Goal: Navigation & Orientation: Find specific page/section

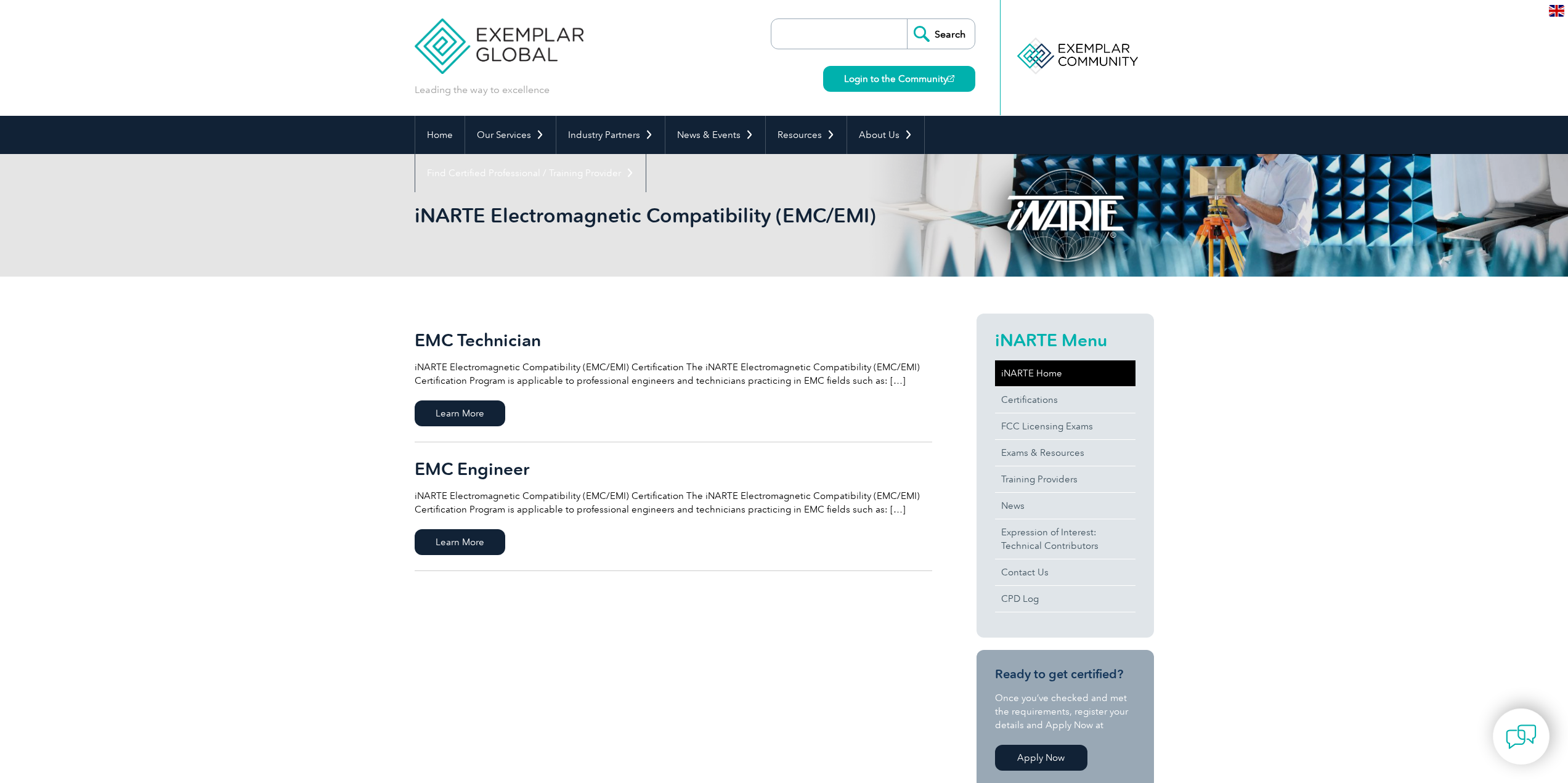
click at [1054, 367] on link "iNARTE Home" at bounding box center [1065, 373] width 140 height 26
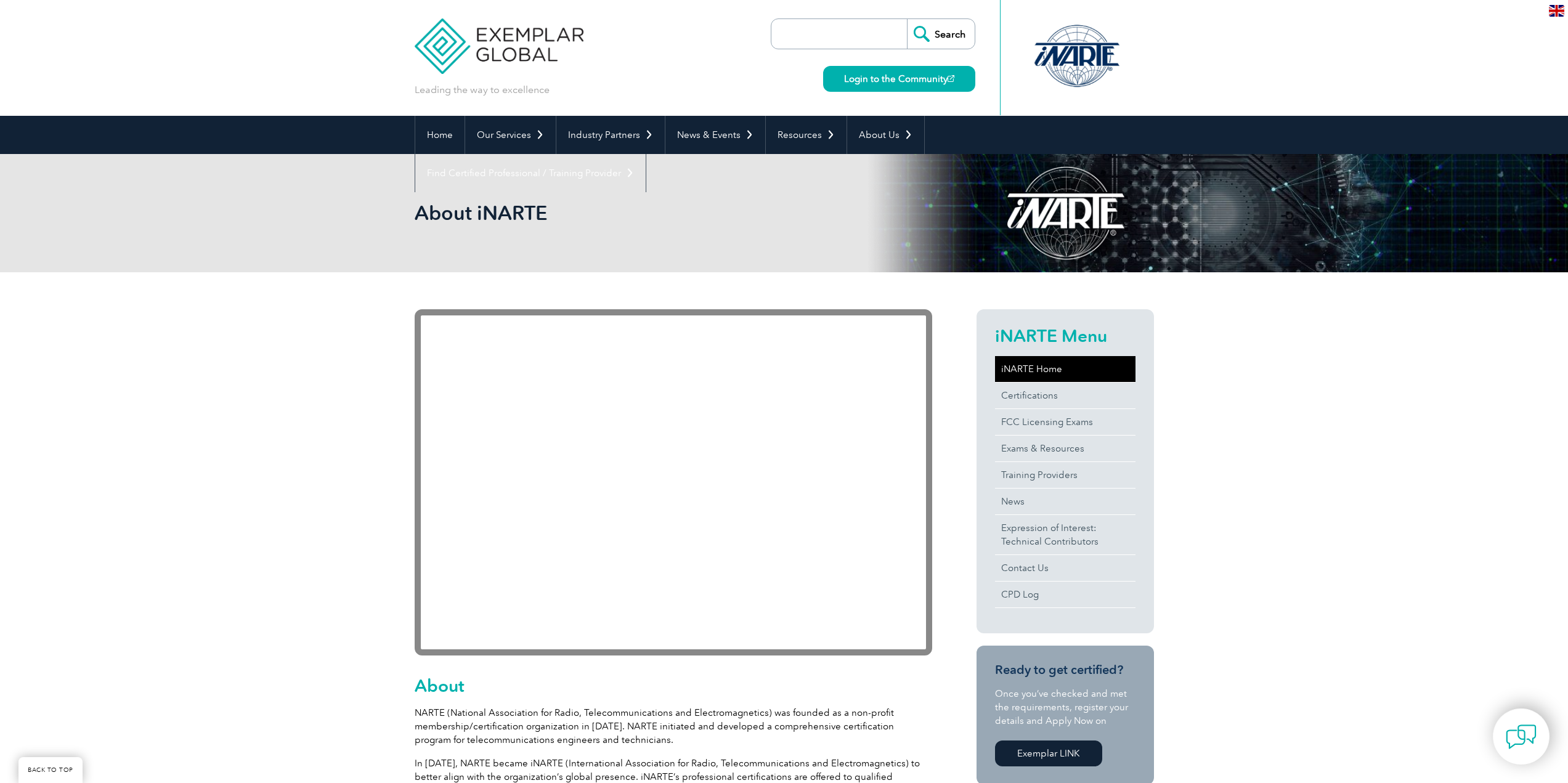
scroll to position [145, 0]
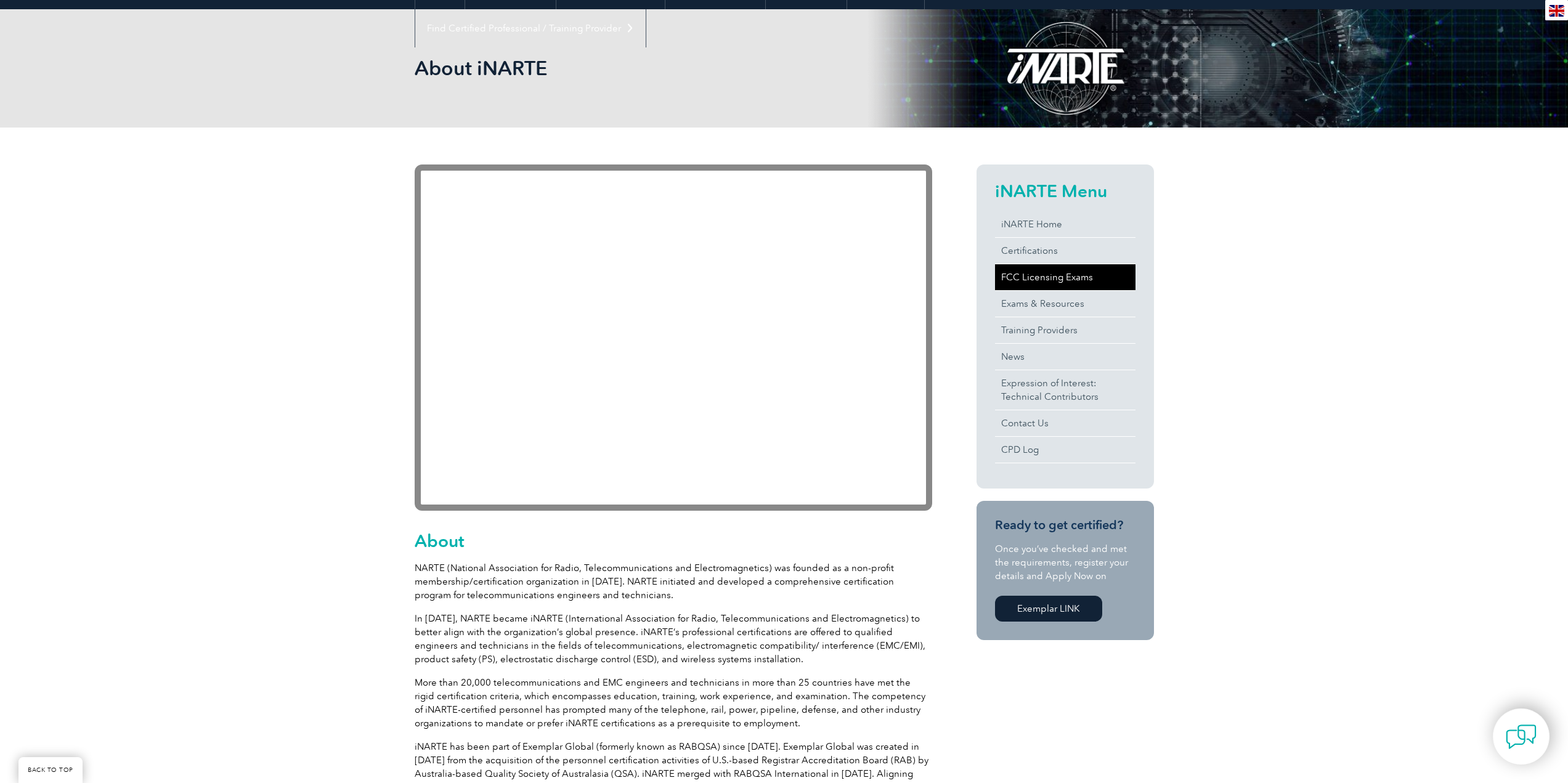
click at [1039, 274] on link "FCC Licensing Exams" at bounding box center [1065, 277] width 140 height 26
click at [1027, 250] on link "Certifications" at bounding box center [1065, 251] width 140 height 26
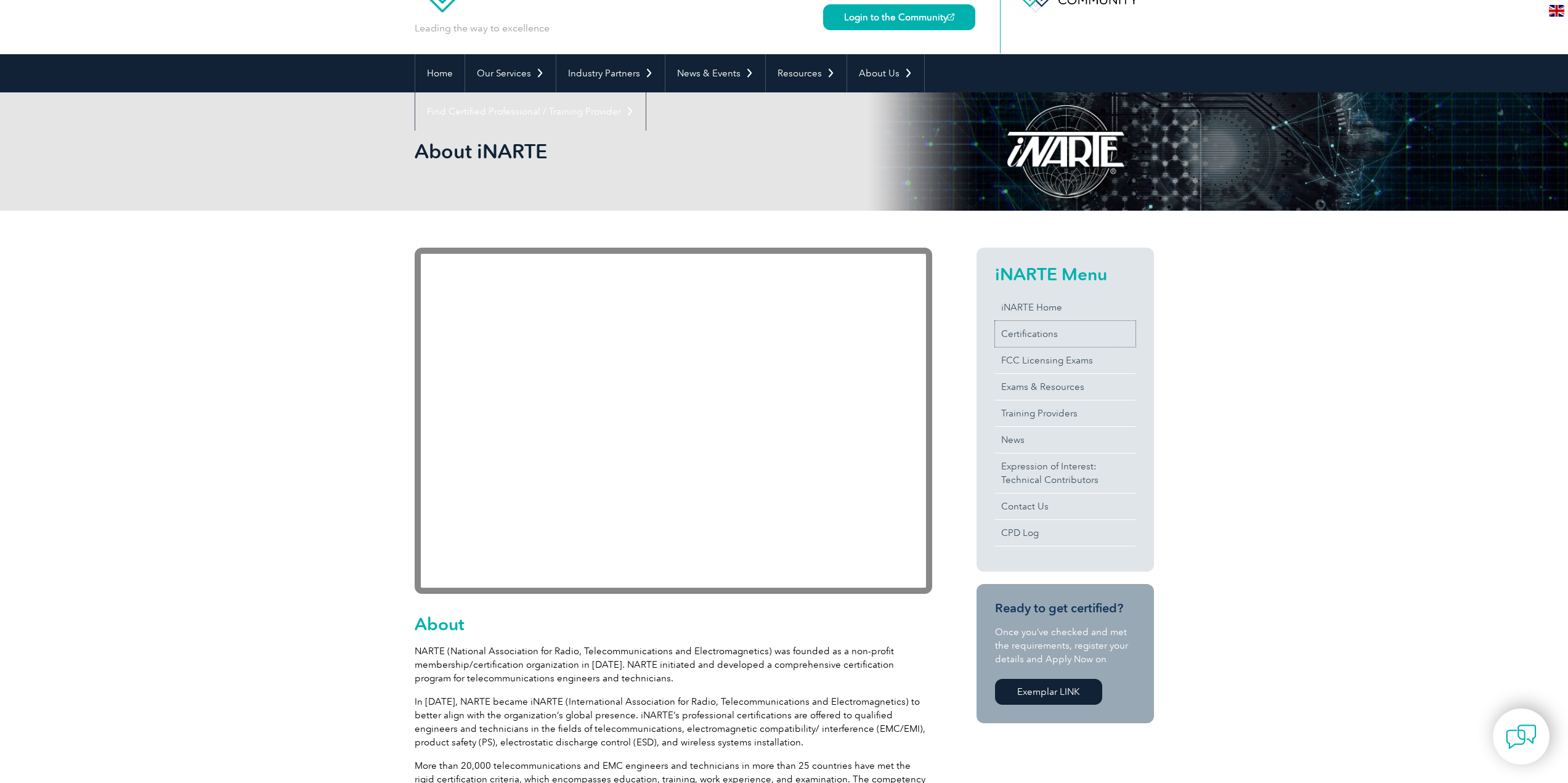
scroll to position [0, 0]
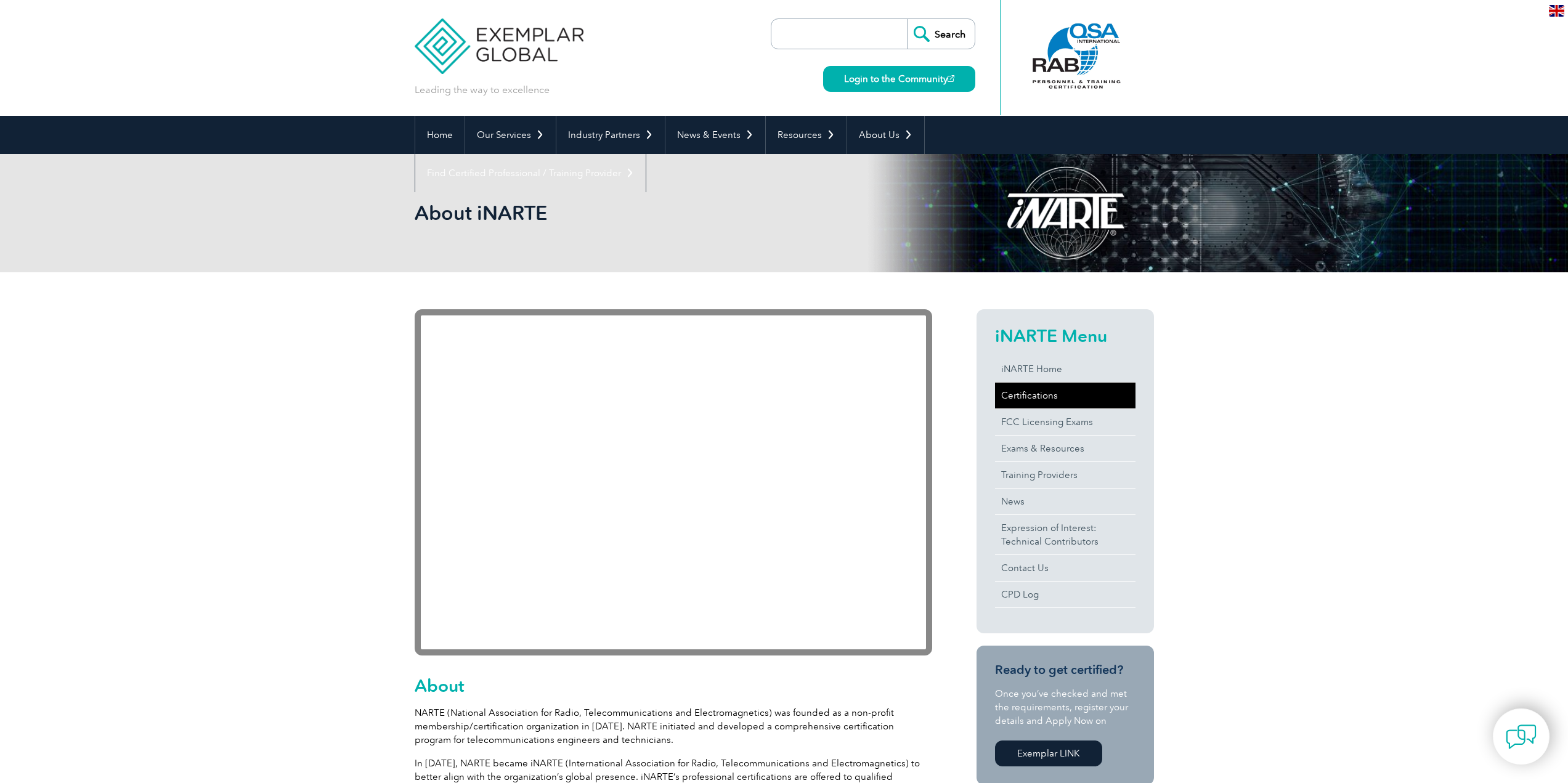
click at [1018, 400] on link "Certifications" at bounding box center [1065, 395] width 140 height 26
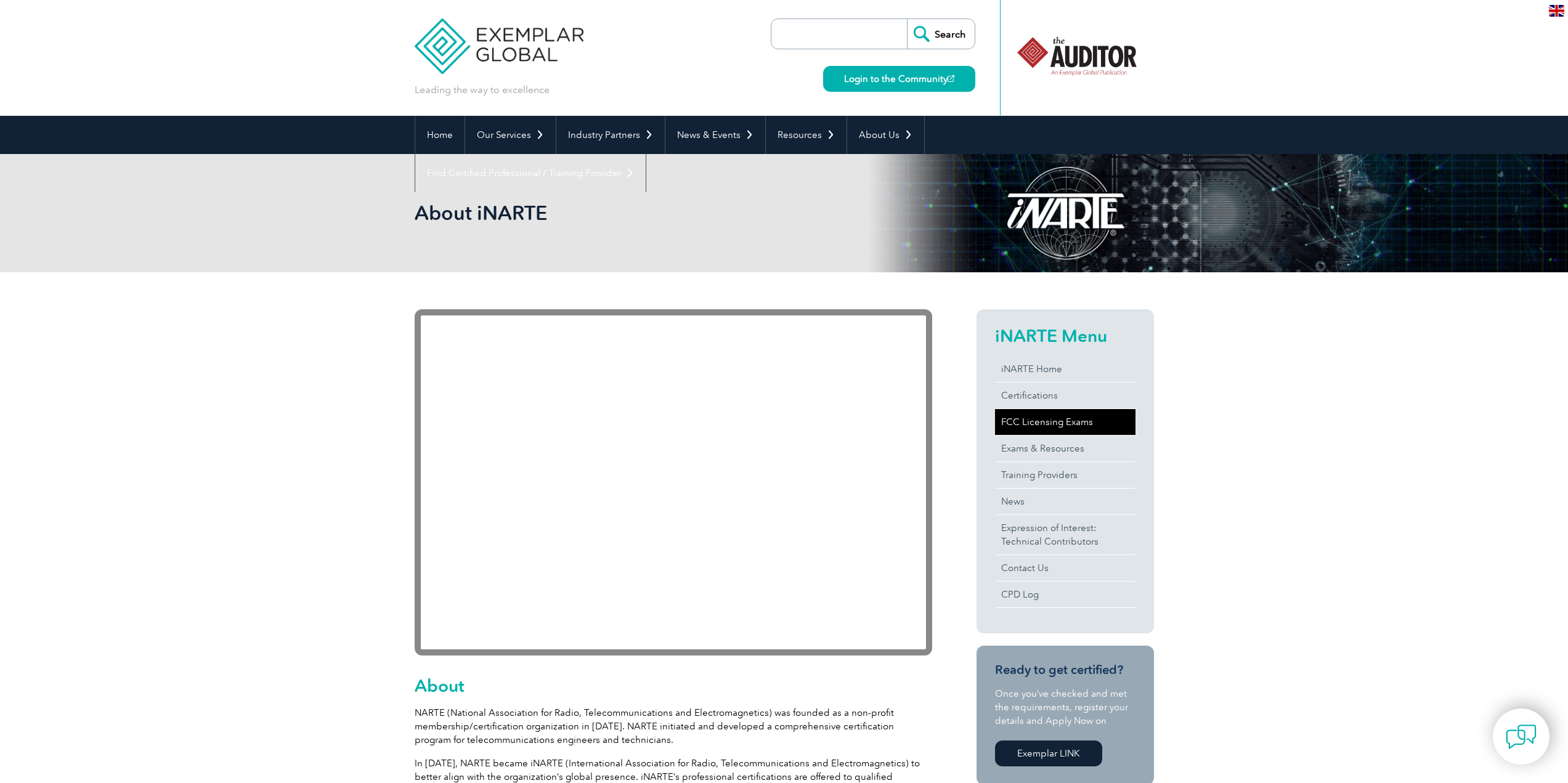
click at [1036, 432] on link "FCC Licensing Exams" at bounding box center [1065, 422] width 140 height 26
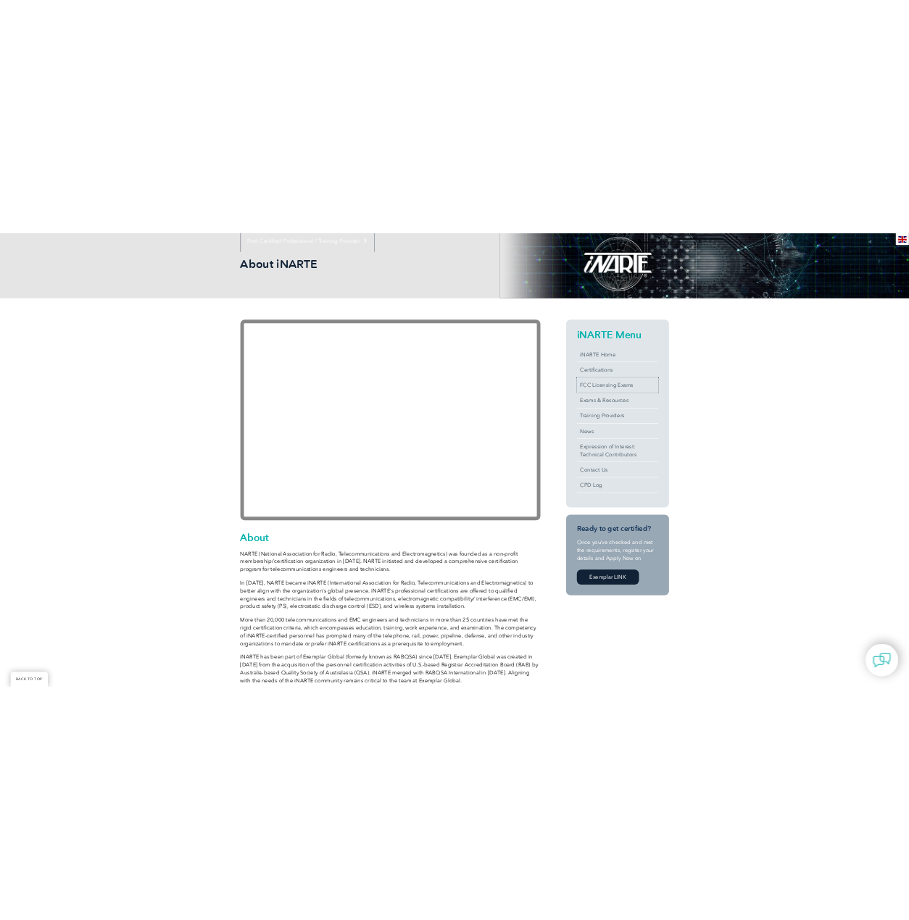
scroll to position [217, 0]
